Goal: Find specific page/section: Find specific page/section

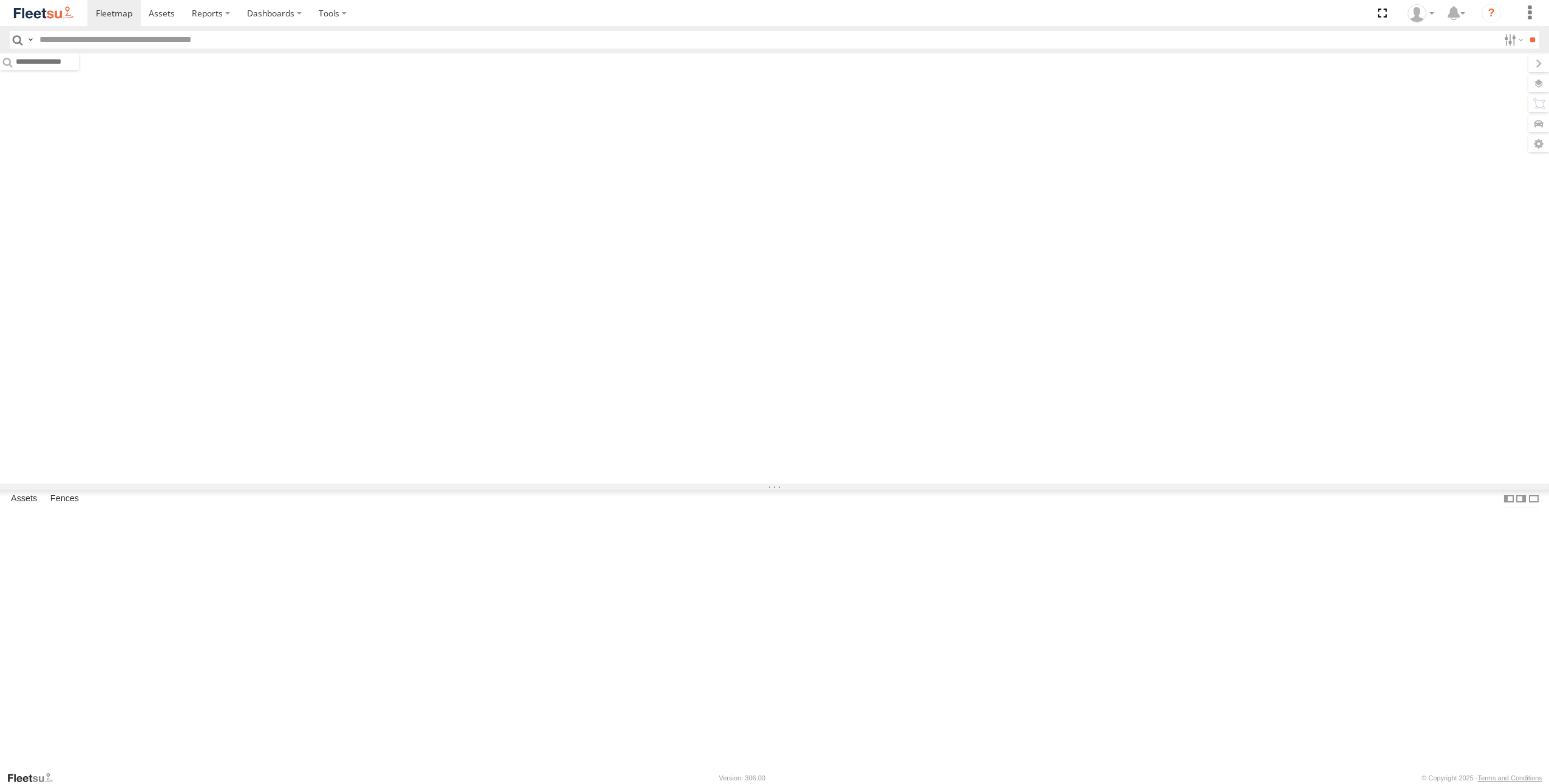
click at [132, 46] on input "text" at bounding box center [767, 40] width 1464 height 18
paste input "*******"
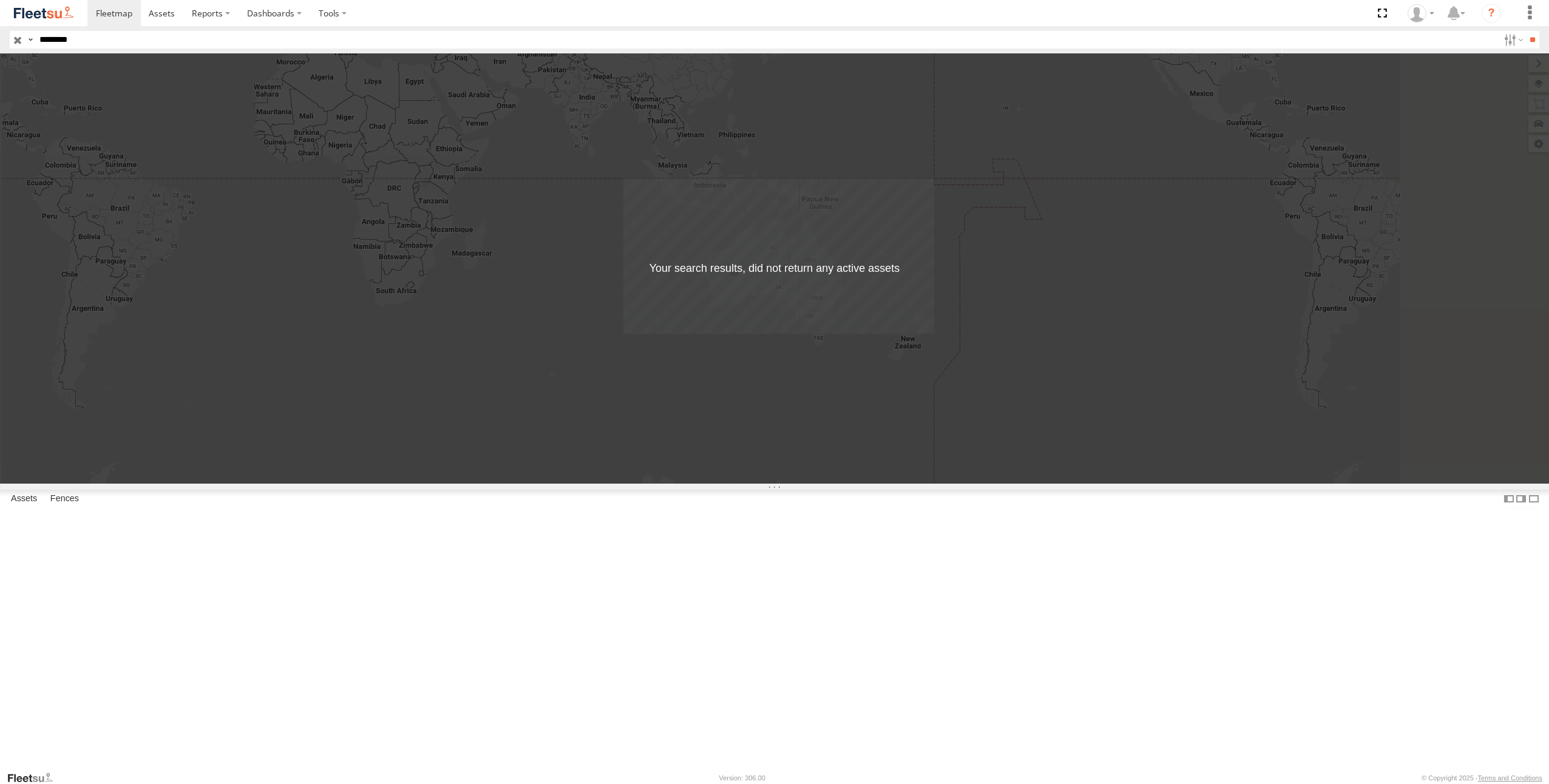
click at [60, 41] on input "*******" at bounding box center [767, 40] width 1464 height 18
type input "*******"
